Goal: Information Seeking & Learning: Learn about a topic

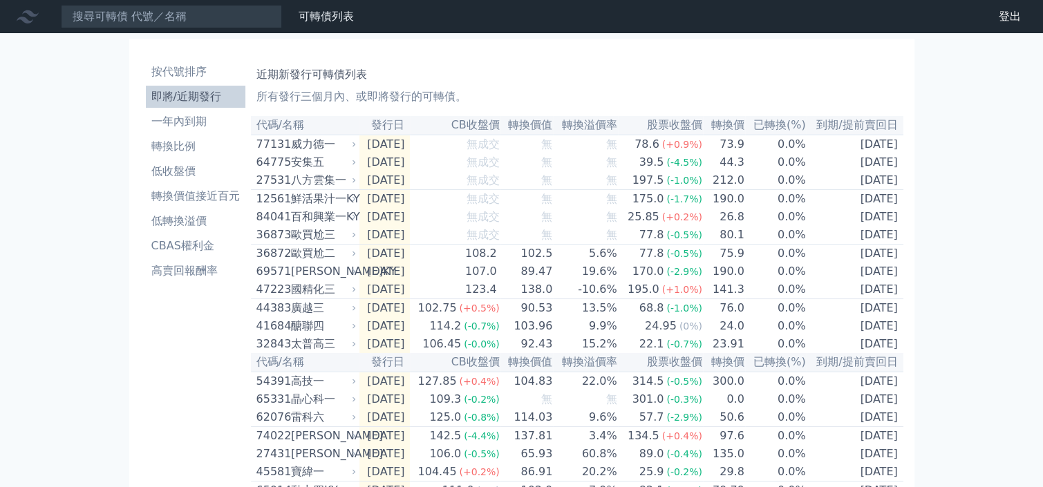
click at [189, 93] on li "即將/近期發行" at bounding box center [196, 96] width 100 height 17
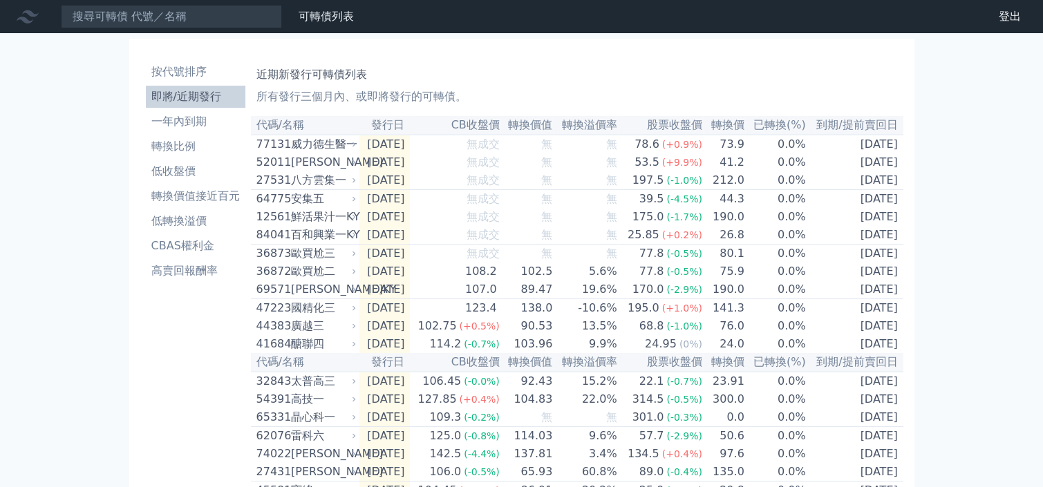
click at [189, 93] on li "即將/近期發行" at bounding box center [196, 96] width 100 height 17
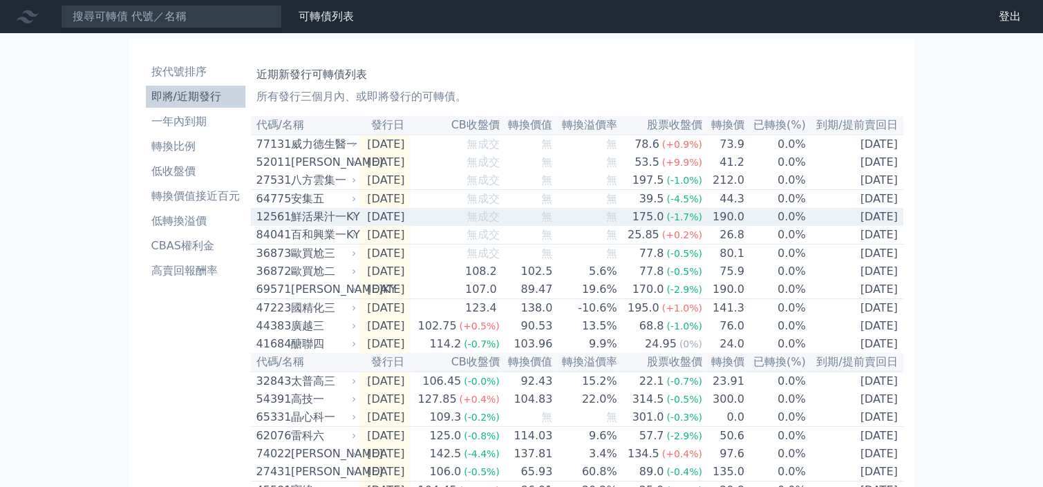
click at [368, 221] on td "[DATE]" at bounding box center [385, 217] width 51 height 18
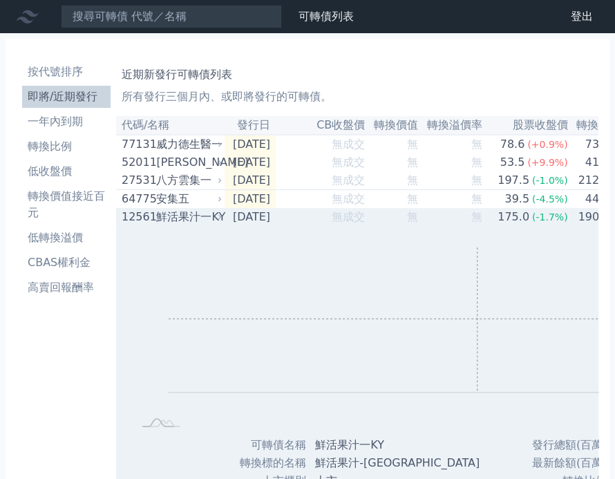
click at [476, 326] on rect "Chart" at bounding box center [453, 320] width 568 height 145
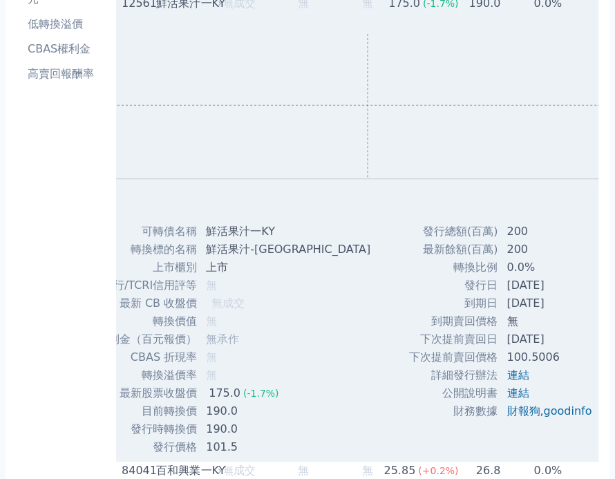
scroll to position [328, 0]
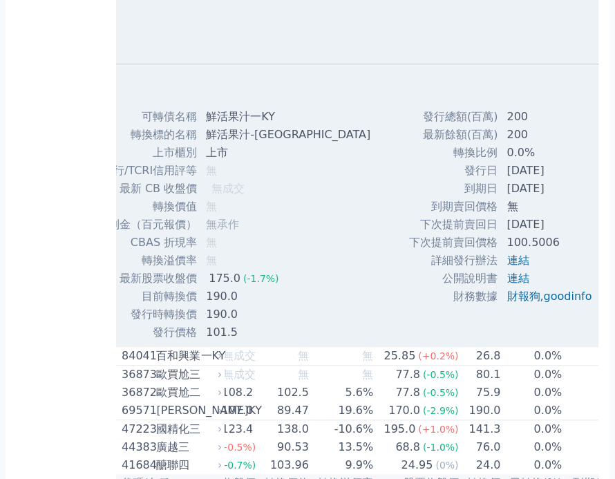
drag, startPoint x: 415, startPoint y: 236, endPoint x: 561, endPoint y: 225, distance: 147.0
click at [561, 225] on tr "下次提前賣回日 [DATE]" at bounding box center [506, 225] width 194 height 18
copy tr "下次提前賣回日 [DATE]"
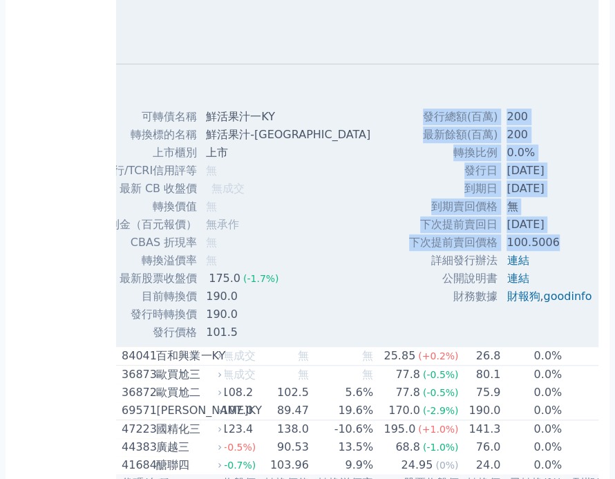
drag, startPoint x: 403, startPoint y: 252, endPoint x: 554, endPoint y: 251, distance: 150.7
click at [554, 251] on div "發行總額(百萬) 200 最新餘額(百萬) 200 轉換比例 0.0% 發行日 [DATE] 到期日 [DATE] 無 100.5006" at bounding box center [505, 225] width 227 height 234
click at [554, 251] on td "100.5006" at bounding box center [550, 243] width 104 height 18
click at [357, 304] on div "Zoom Out L L Chart created using amCharts library 可轉債名稱 鮮活果汁一KY 轉換標的名稱 鮮活果汁-KY …" at bounding box center [333, 120] width 653 height 444
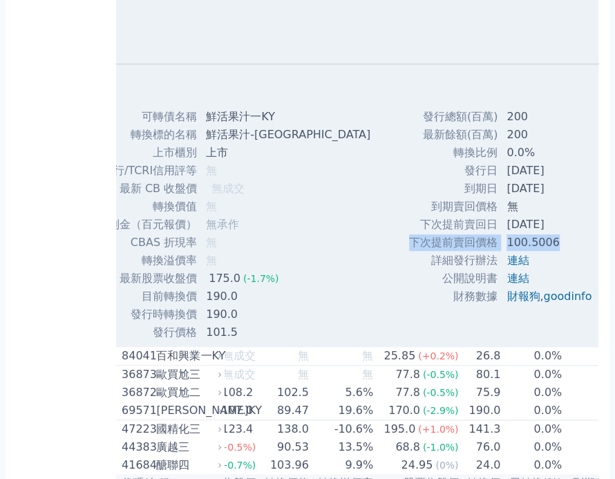
drag, startPoint x: 404, startPoint y: 243, endPoint x: 551, endPoint y: 244, distance: 147.3
click at [551, 244] on tr "下次提前賣回價格 100.5006" at bounding box center [506, 243] width 194 height 18
copy tr "下次提前賣回價格 100.5006"
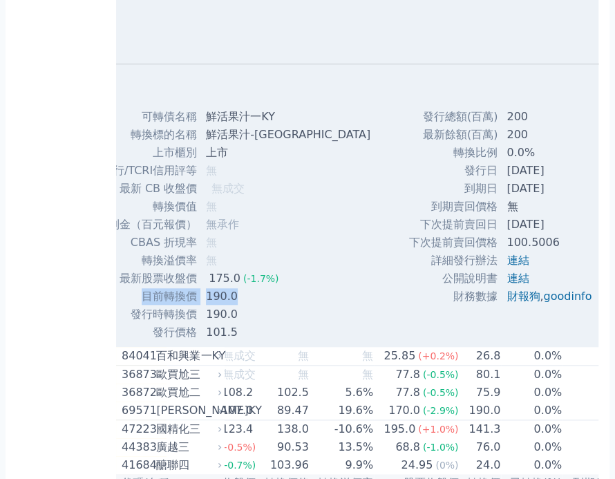
drag, startPoint x: 141, startPoint y: 306, endPoint x: 239, endPoint y: 302, distance: 98.3
click at [239, 302] on tr "目前轉換價 190.0" at bounding box center [223, 297] width 318 height 18
copy tr "目前轉換價 190.0"
